Goal: Task Accomplishment & Management: Complete application form

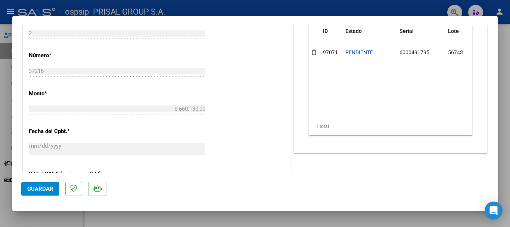
scroll to position [299, 0]
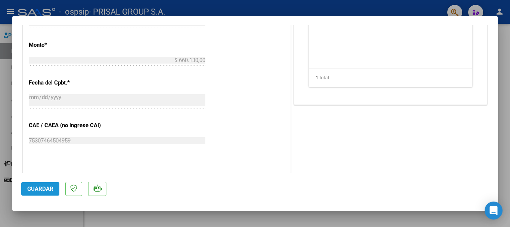
click at [46, 188] on span "Guardar" at bounding box center [40, 188] width 26 height 7
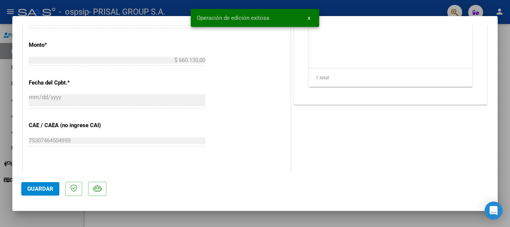
click at [0, 168] on div at bounding box center [255, 113] width 510 height 227
type input "$ 0,00"
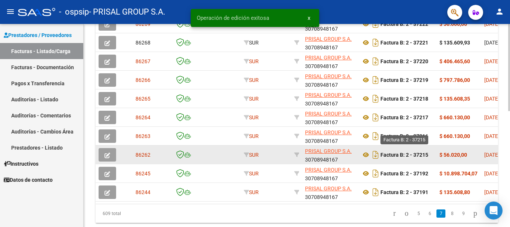
scroll to position [196, 0]
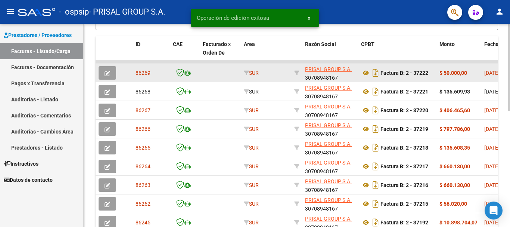
click at [105, 71] on icon "button" at bounding box center [108, 74] width 6 height 6
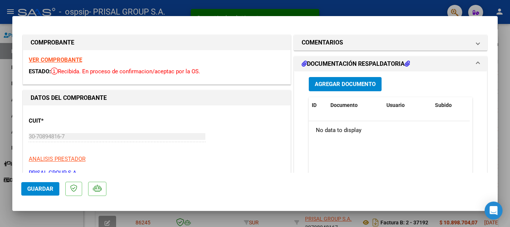
click at [327, 80] on span "Agregar Documento" at bounding box center [345, 83] width 61 height 7
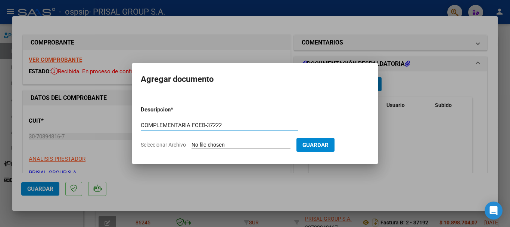
type input "COMPLEMENTARIA FCEB-37222"
click at [254, 143] on input "Seleccionar Archivo" at bounding box center [241, 145] width 99 height 7
type input "C:\fakepath\COMPLEMENTARIA FCEB-37222.pdf"
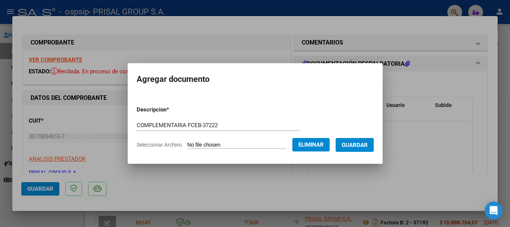
click at [367, 152] on form "Descripcion * COMPLEMENTARIA FCEB-37222 Escriba aquí una descripcion Selecciona…" at bounding box center [255, 127] width 237 height 55
click at [364, 144] on span "Guardar" at bounding box center [355, 145] width 26 height 7
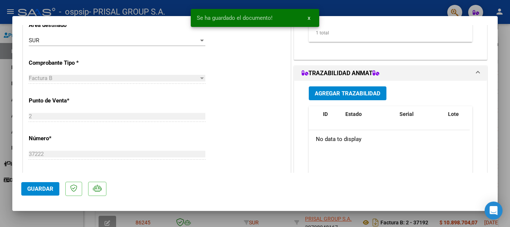
scroll to position [187, 0]
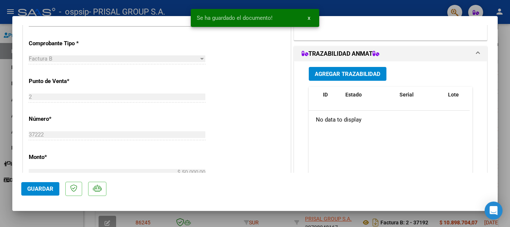
click at [333, 74] on span "Agregar Trazabilidad" at bounding box center [348, 74] width 66 height 7
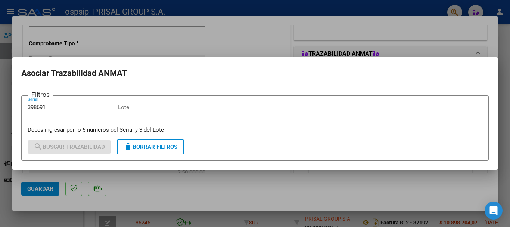
type input "398691"
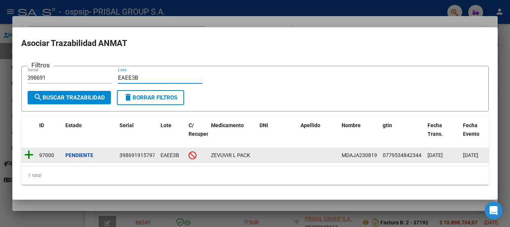
type input "EAEE3B"
click at [29, 154] on icon at bounding box center [28, 154] width 9 height 10
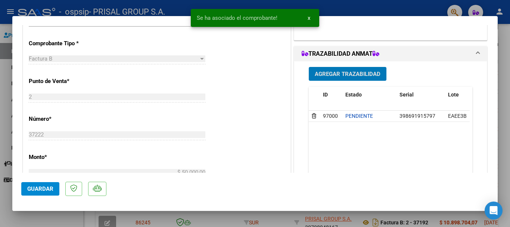
click at [39, 191] on span "Guardar" at bounding box center [40, 188] width 26 height 7
click at [0, 184] on div at bounding box center [255, 113] width 510 height 227
type input "$ 0,00"
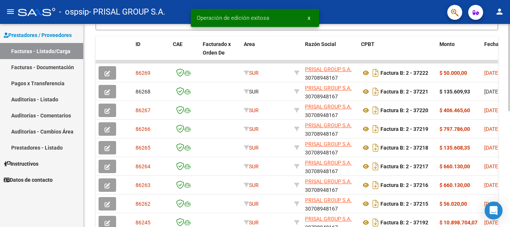
scroll to position [271, 0]
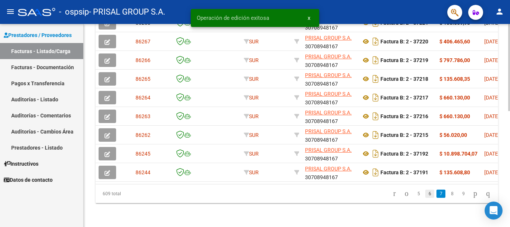
click at [426, 192] on link "6" at bounding box center [430, 193] width 9 height 8
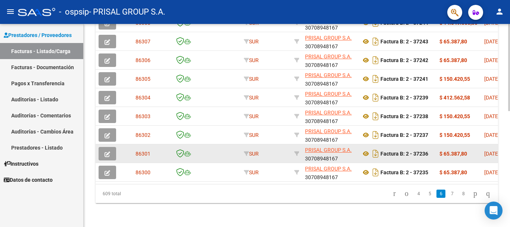
click at [114, 147] on button "button" at bounding box center [108, 153] width 18 height 13
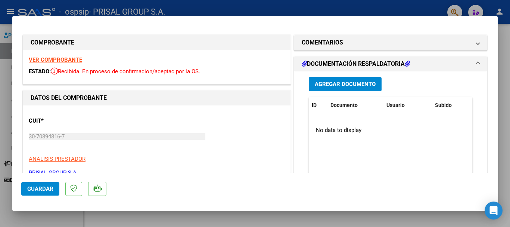
click at [359, 80] on button "Agregar Documento" at bounding box center [345, 84] width 73 height 14
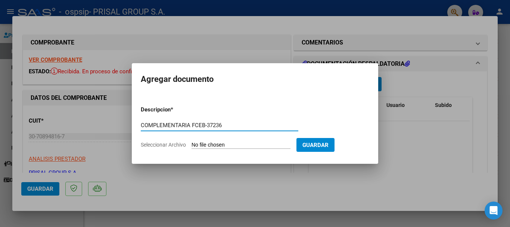
type input "COMPLEMENTARIA FCEB-37236"
click at [192, 142] on input "Seleccionar Archivo" at bounding box center [241, 145] width 99 height 7
type input "C:\fakepath\COMPLEMENTARIA FCEB-37236.pdf"
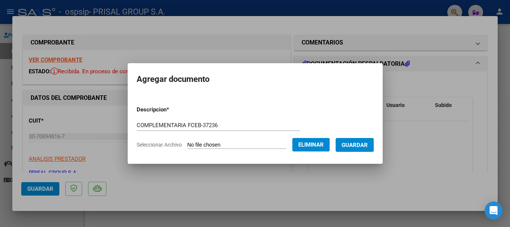
click at [366, 144] on span "Guardar" at bounding box center [355, 145] width 26 height 7
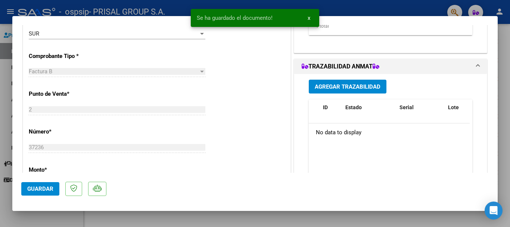
scroll to position [187, 0]
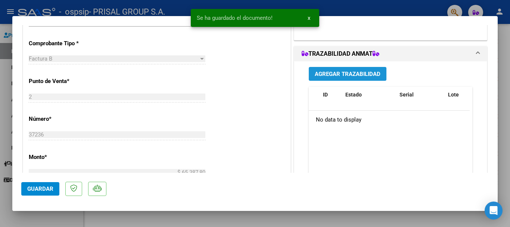
click at [321, 77] on span "Agregar Trazabilidad" at bounding box center [348, 74] width 66 height 7
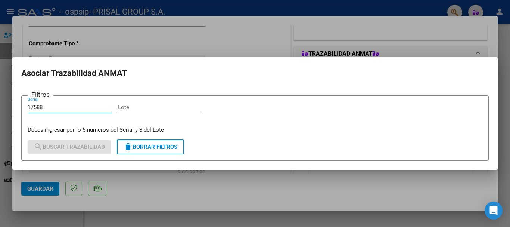
type input "17588"
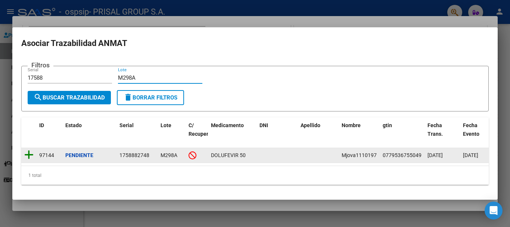
type input "M298A"
click at [31, 153] on icon at bounding box center [28, 154] width 9 height 10
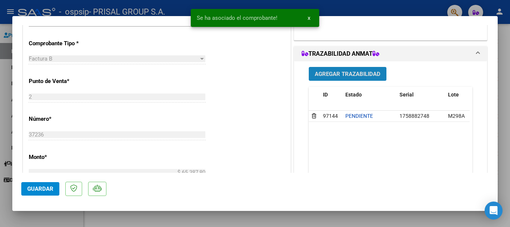
click at [355, 76] on span "Agregar Trazabilidad" at bounding box center [348, 74] width 66 height 7
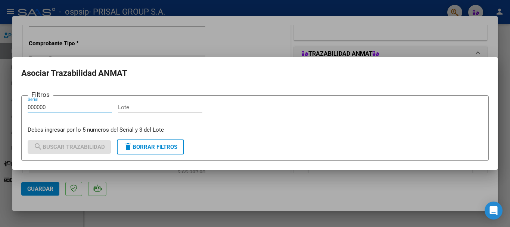
type input "000000"
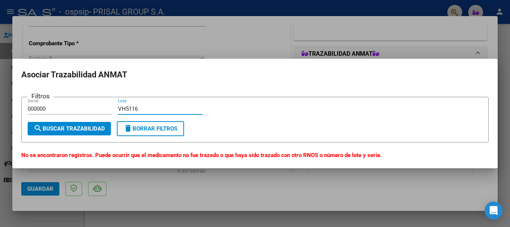
type input "VH5116"
click at [56, 108] on input "000000" at bounding box center [70, 108] width 84 height 7
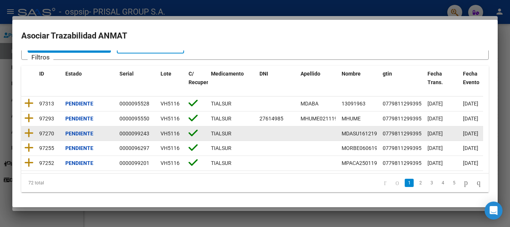
scroll to position [52, 0]
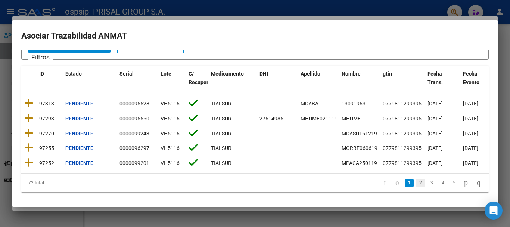
type input "00000"
click at [416, 181] on link "2" at bounding box center [420, 183] width 9 height 8
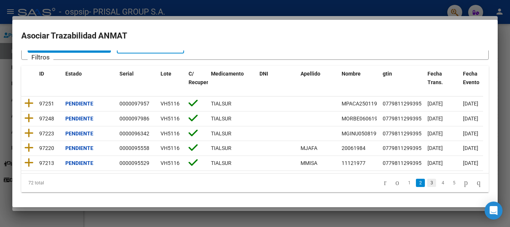
click at [428, 185] on link "3" at bounding box center [432, 183] width 9 height 8
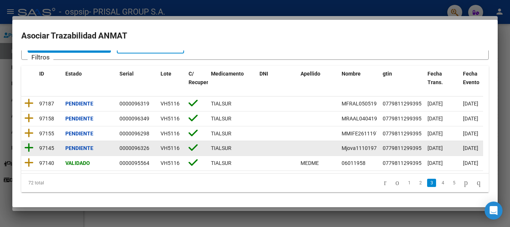
click at [29, 142] on icon at bounding box center [28, 147] width 9 height 10
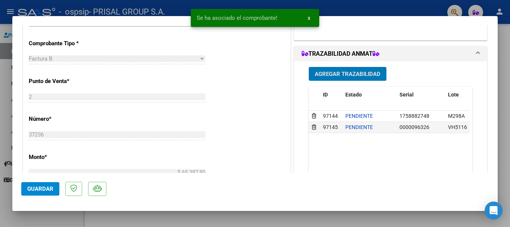
click at [35, 185] on span "Guardar" at bounding box center [40, 188] width 26 height 7
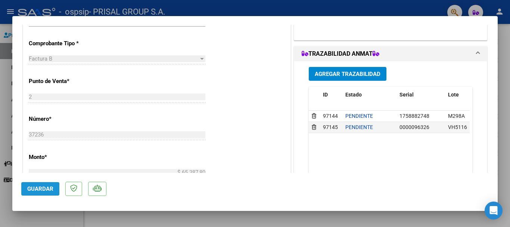
click at [53, 190] on button "Guardar" at bounding box center [40, 188] width 38 height 13
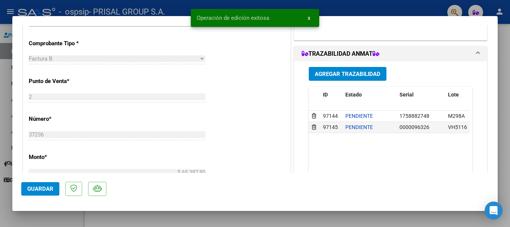
click at [0, 211] on div at bounding box center [255, 113] width 510 height 227
type input "$ 0,00"
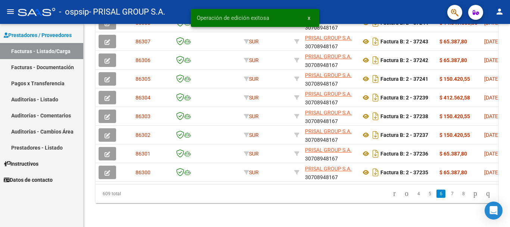
scroll to position [271, 0]
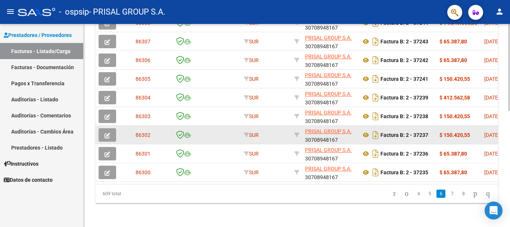
click at [108, 133] on icon "button" at bounding box center [108, 136] width 6 height 6
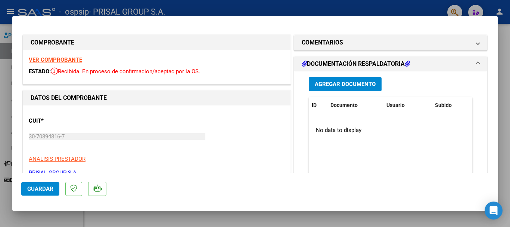
click at [318, 86] on span "Agregar Documento" at bounding box center [345, 84] width 61 height 7
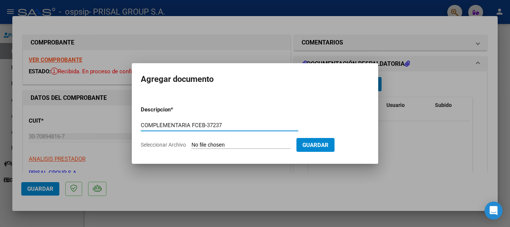
type input "COMPLEMENTARIA FCEB-37237"
click at [192, 142] on input "Seleccionar Archivo" at bounding box center [241, 145] width 99 height 7
type input "C:\fakepath\COMPLEMENTARIA FCEB-37237.pdf"
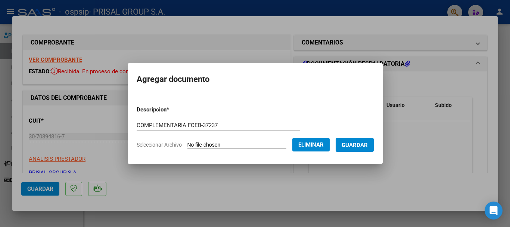
click at [367, 142] on span "Guardar" at bounding box center [355, 145] width 26 height 7
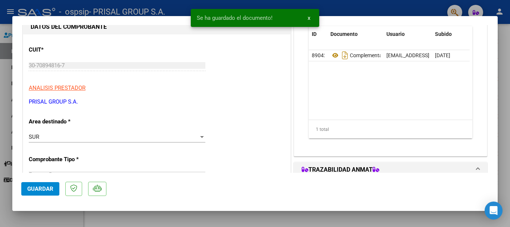
scroll to position [112, 0]
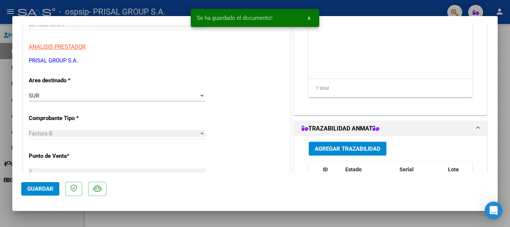
click at [336, 146] on span "Agregar Trazabilidad" at bounding box center [348, 148] width 66 height 7
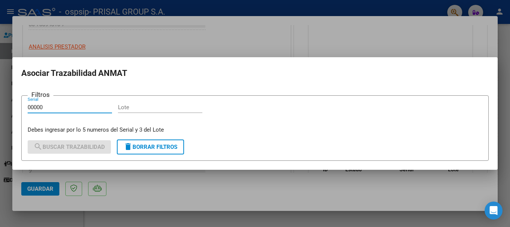
type input "00000"
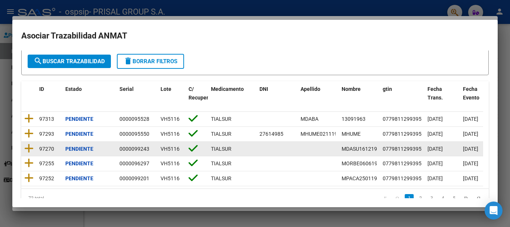
scroll to position [52, 0]
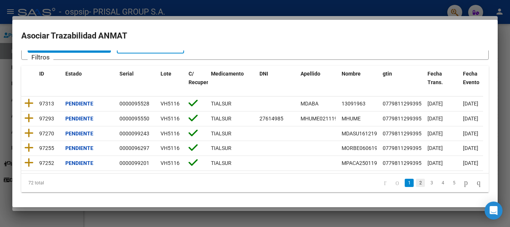
type input "VH5116"
click at [416, 185] on link "2" at bounding box center [420, 183] width 9 height 8
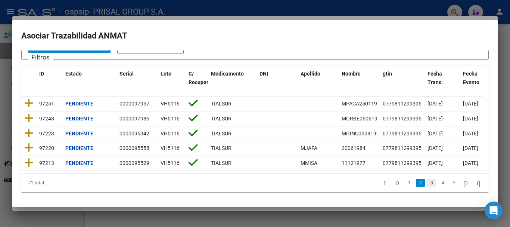
click at [428, 182] on link "3" at bounding box center [432, 183] width 9 height 8
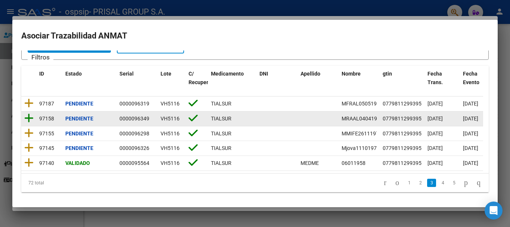
click at [27, 113] on icon at bounding box center [28, 118] width 9 height 10
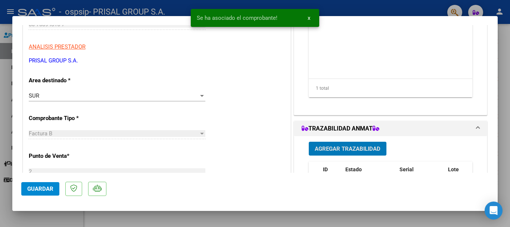
click at [332, 151] on span "Agregar Trazabilidad" at bounding box center [348, 148] width 66 height 7
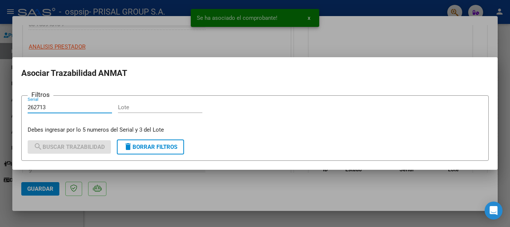
type input "262713"
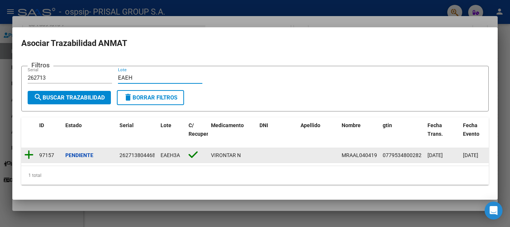
type input "EAEH"
click at [32, 155] on icon at bounding box center [28, 154] width 9 height 10
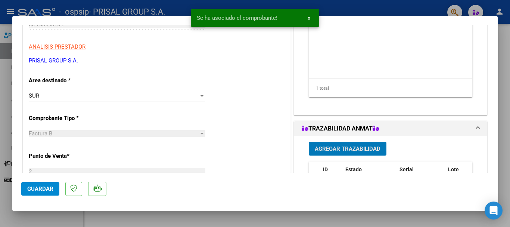
click at [47, 187] on span "Guardar" at bounding box center [40, 188] width 26 height 7
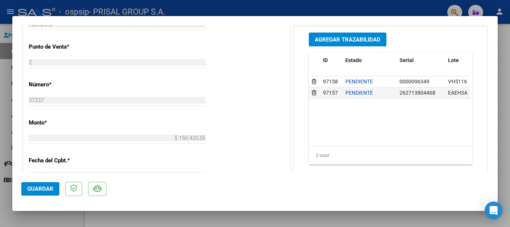
scroll to position [224, 0]
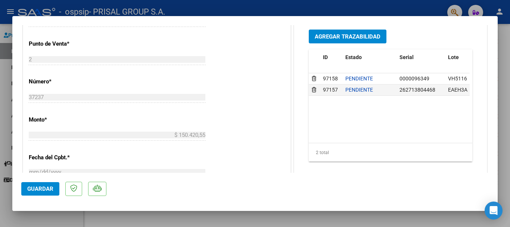
click at [40, 184] on button "Guardar" at bounding box center [40, 188] width 38 height 13
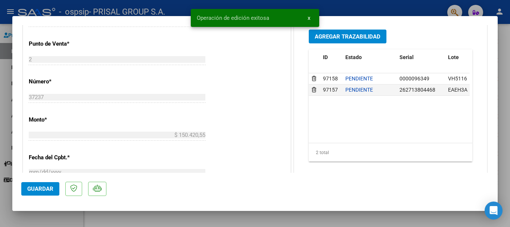
click at [0, 206] on div at bounding box center [255, 113] width 510 height 227
type input "$ 0,00"
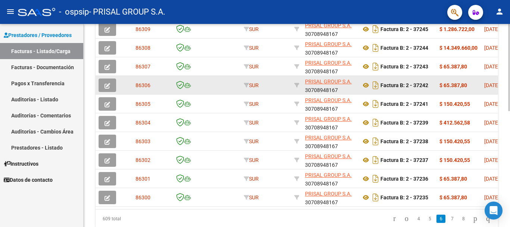
scroll to position [271, 0]
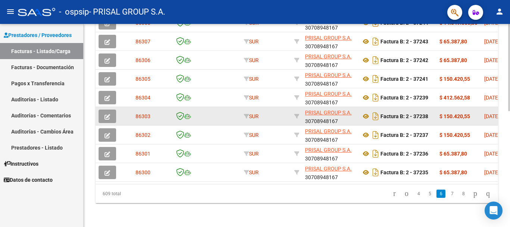
click at [104, 111] on button "button" at bounding box center [108, 115] width 18 height 13
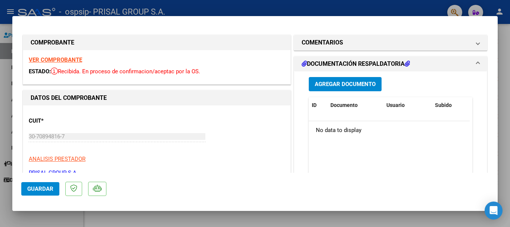
click at [334, 86] on span "Agregar Documento" at bounding box center [345, 84] width 61 height 7
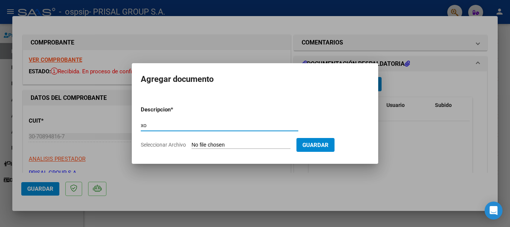
type input "x"
type input "COMPLEMENTARIA FCEB-37238"
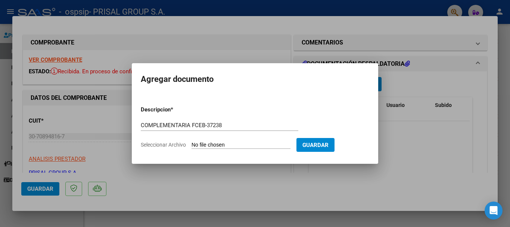
click at [192, 142] on input "Seleccionar Archivo" at bounding box center [241, 145] width 99 height 7
type input "C:\fakepath\COMPLEMENTARIA FCEB-37238.pdf"
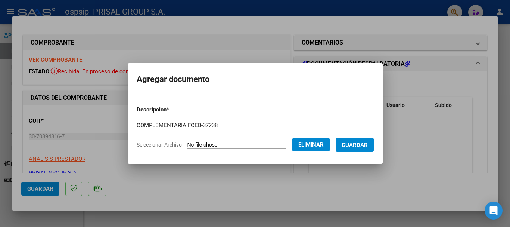
click at [370, 148] on button "Guardar" at bounding box center [355, 145] width 38 height 14
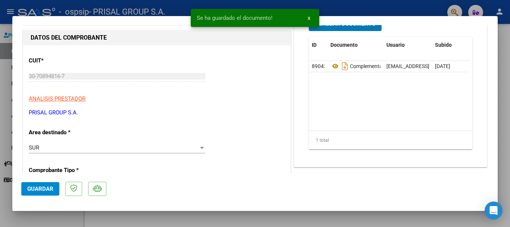
scroll to position [149, 0]
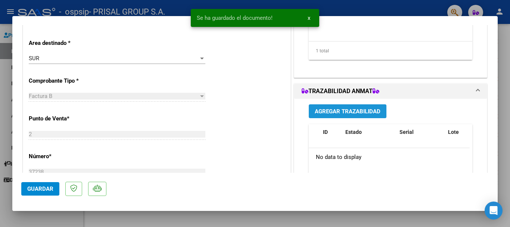
click at [359, 115] on button "Agregar Trazabilidad" at bounding box center [348, 111] width 78 height 14
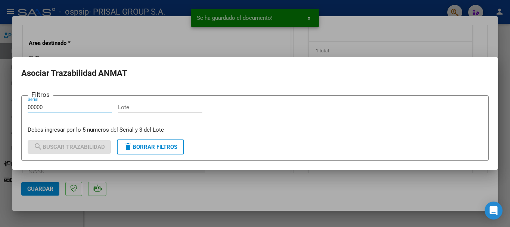
type input "00000"
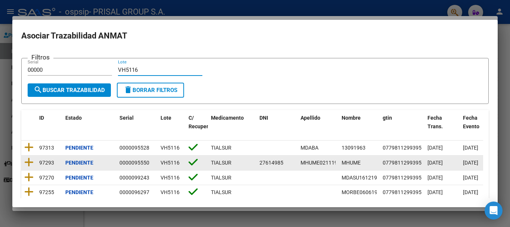
scroll to position [37, 0]
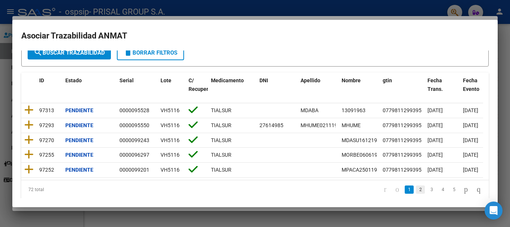
type input "VH5116"
click at [416, 194] on link "2" at bounding box center [420, 189] width 9 height 8
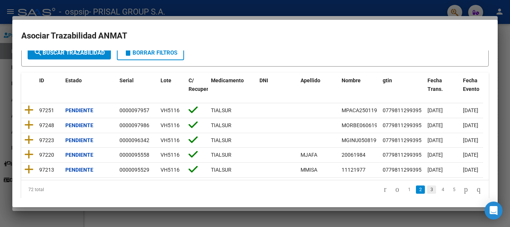
click at [428, 194] on link "3" at bounding box center [432, 189] width 9 height 8
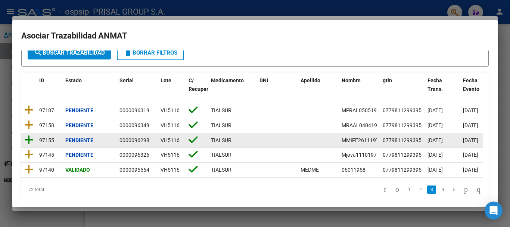
click at [30, 139] on icon at bounding box center [28, 140] width 9 height 10
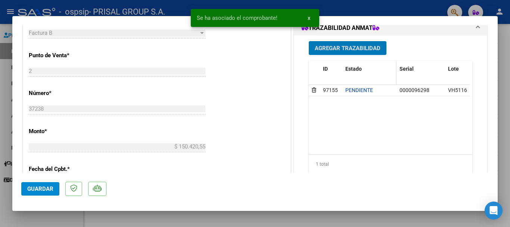
scroll to position [224, 0]
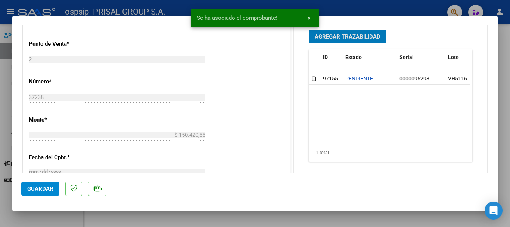
click at [351, 28] on div "Agregar Trazabilidad ID Estado Serial Lote C/ Rec Apellido Nombre DNI Medicamen…" at bounding box center [390, 98] width 175 height 149
click at [350, 34] on span "Agregar Trazabilidad" at bounding box center [348, 36] width 66 height 7
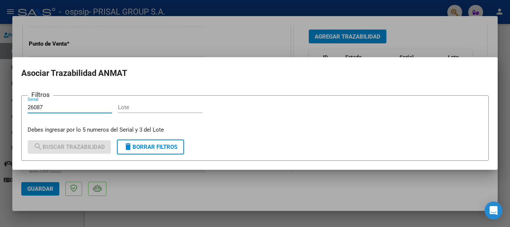
type input "26087"
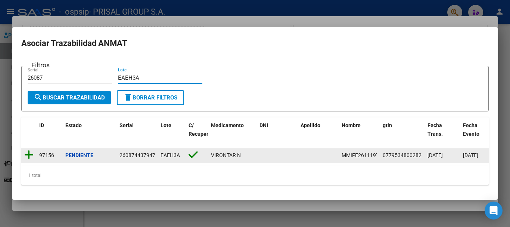
type input "EAEH3A"
click at [30, 149] on icon at bounding box center [28, 154] width 9 height 10
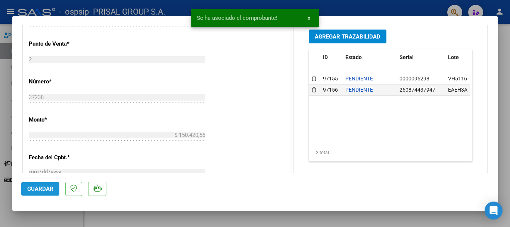
click at [52, 189] on span "Guardar" at bounding box center [40, 188] width 26 height 7
